Goal: Task Accomplishment & Management: Manage account settings

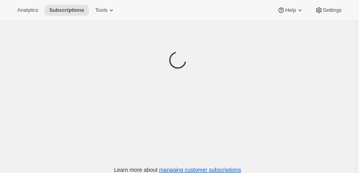
scroll to position [94, 0]
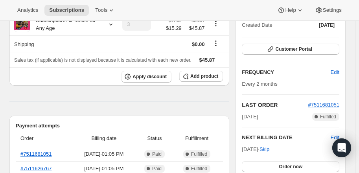
scroll to position [107, 0]
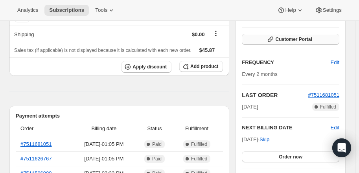
click at [291, 42] on button "Customer Portal" at bounding box center [291, 39] width 98 height 11
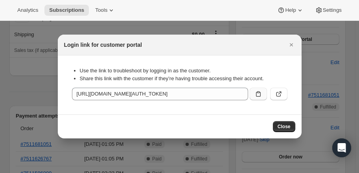
click at [260, 95] on icon ":rbt:" at bounding box center [259, 94] width 8 height 8
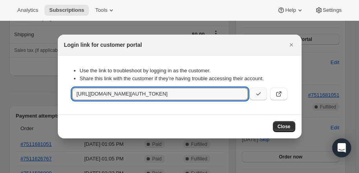
click at [281, 126] on span "Close" at bounding box center [284, 127] width 13 height 6
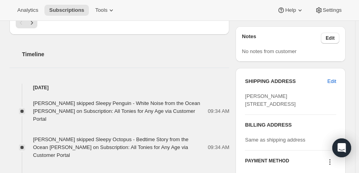
scroll to position [286, 0]
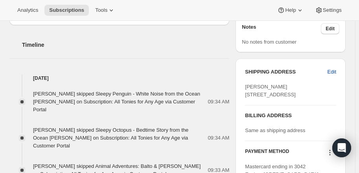
click at [333, 70] on span "Edit" at bounding box center [332, 72] width 9 height 8
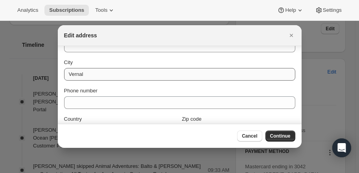
scroll to position [35, 0]
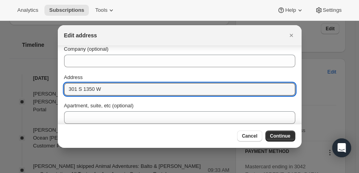
drag, startPoint x: 103, startPoint y: 87, endPoint x: 53, endPoint y: 87, distance: 49.6
paste input "291 w 950 s"
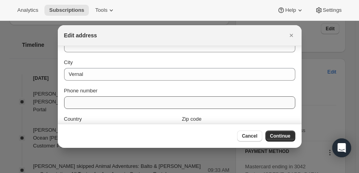
scroll to position [126, 0]
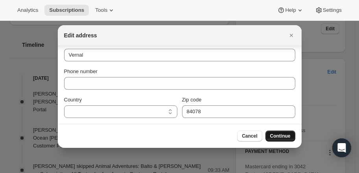
type input "291 W 950 S"
click at [281, 133] on span "Continue" at bounding box center [280, 136] width 20 height 6
click at [282, 135] on span "Continue" at bounding box center [280, 136] width 20 height 6
click at [250, 138] on span "Cancel" at bounding box center [249, 136] width 15 height 6
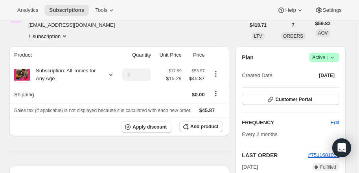
scroll to position [71, 0]
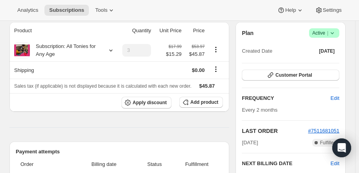
drag, startPoint x: 304, startPoint y: 80, endPoint x: 298, endPoint y: 83, distance: 6.3
click at [304, 80] on div "Customer Portal" at bounding box center [291, 76] width 98 height 12
click at [288, 76] on span "Customer Portal" at bounding box center [293, 75] width 37 height 6
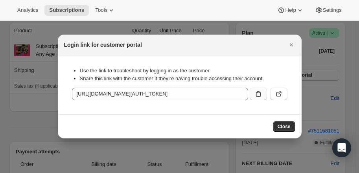
click at [262, 95] on icon ":rbt:" at bounding box center [259, 94] width 8 height 8
drag, startPoint x: 293, startPoint y: 48, endPoint x: 284, endPoint y: 41, distance: 11.5
click at [293, 48] on icon "Close" at bounding box center [292, 45] width 8 height 8
